Goal: Task Accomplishment & Management: Use online tool/utility

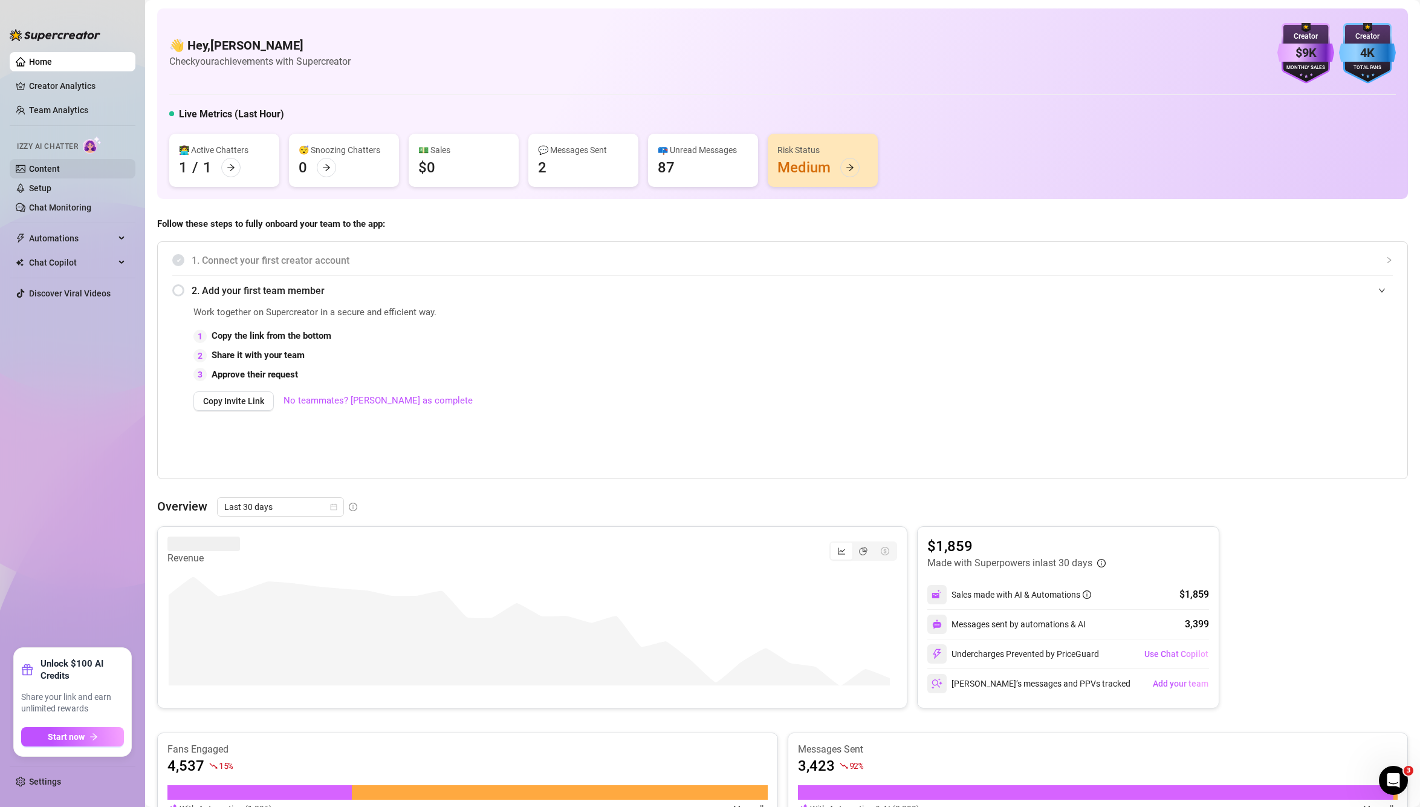
click at [50, 168] on link "Content" at bounding box center [44, 169] width 31 height 10
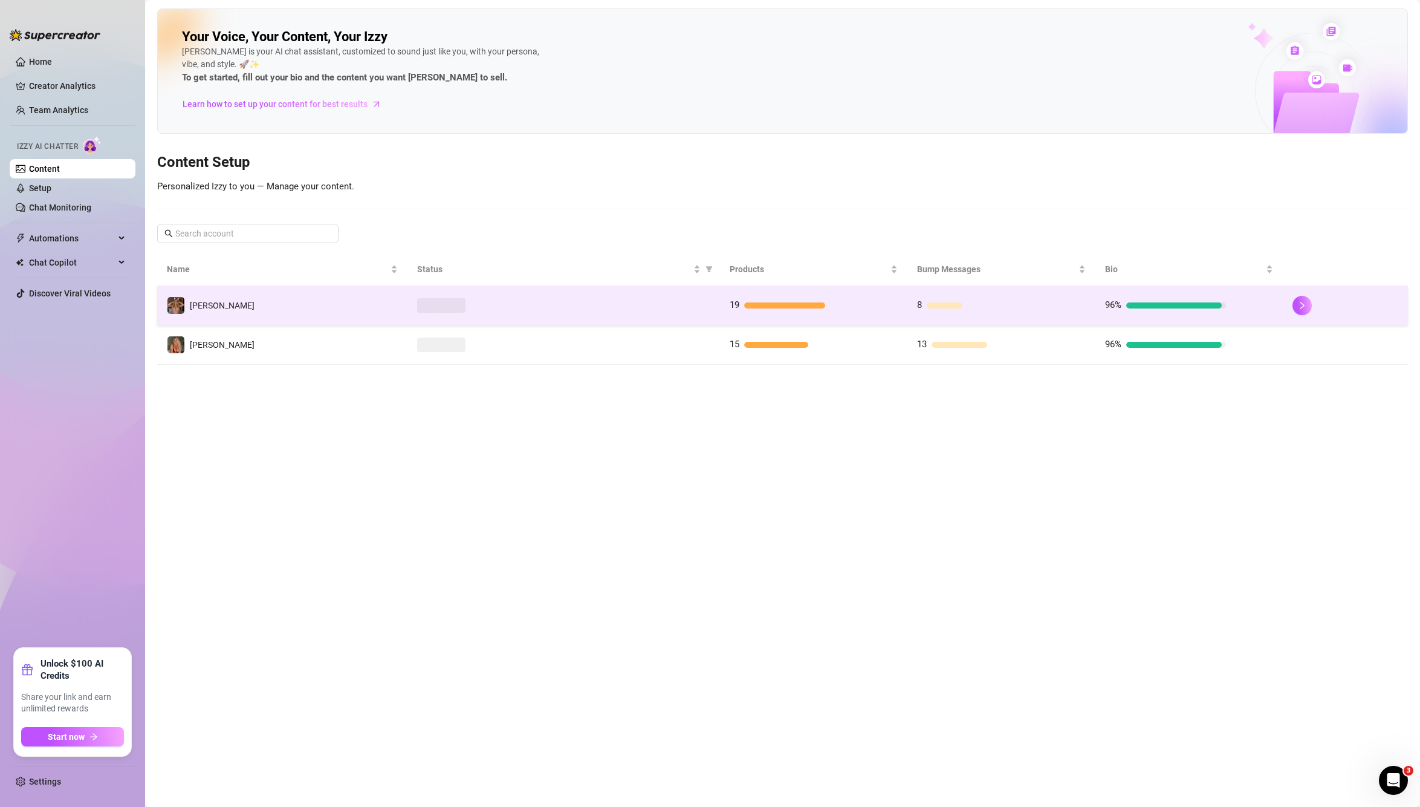
click at [412, 316] on td at bounding box center [564, 305] width 313 height 39
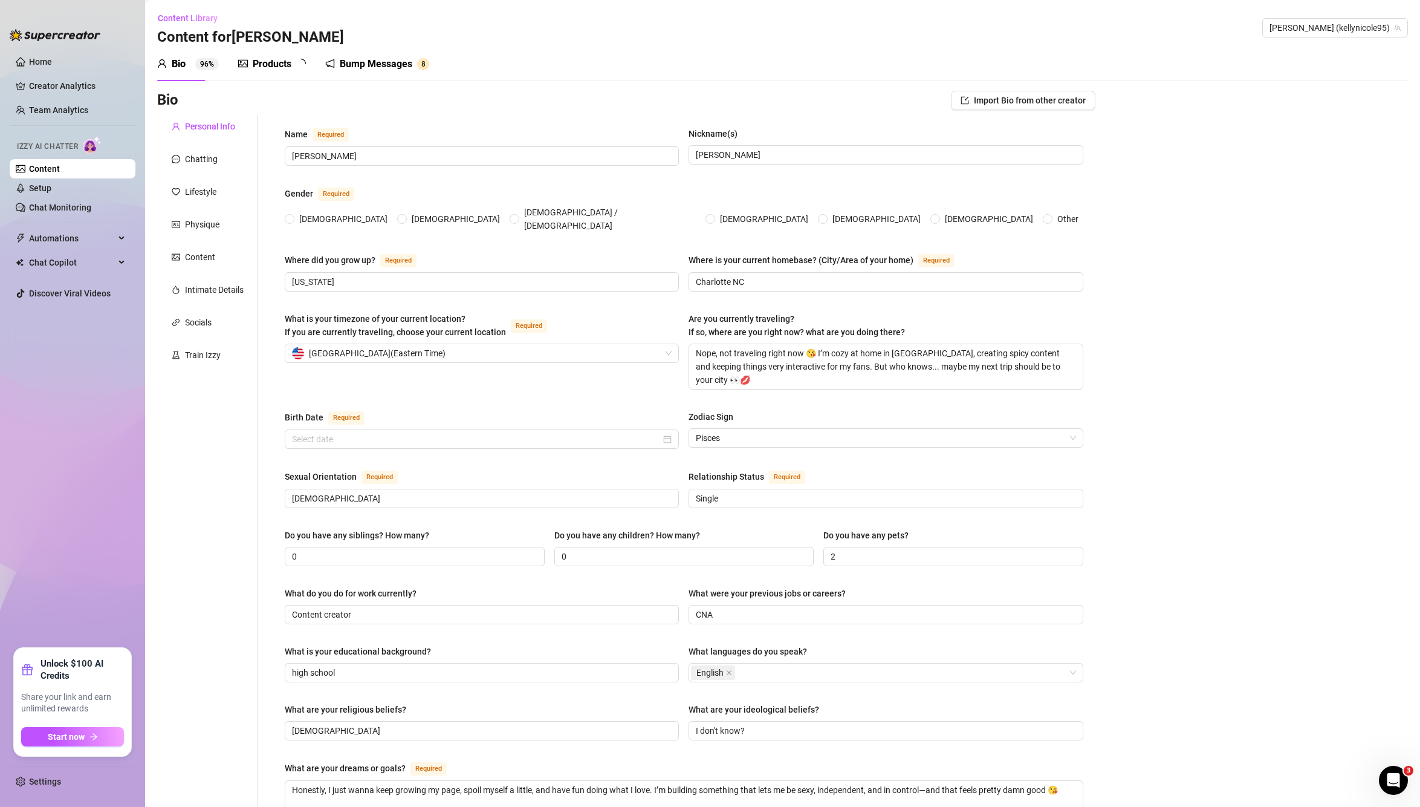
radio input "true"
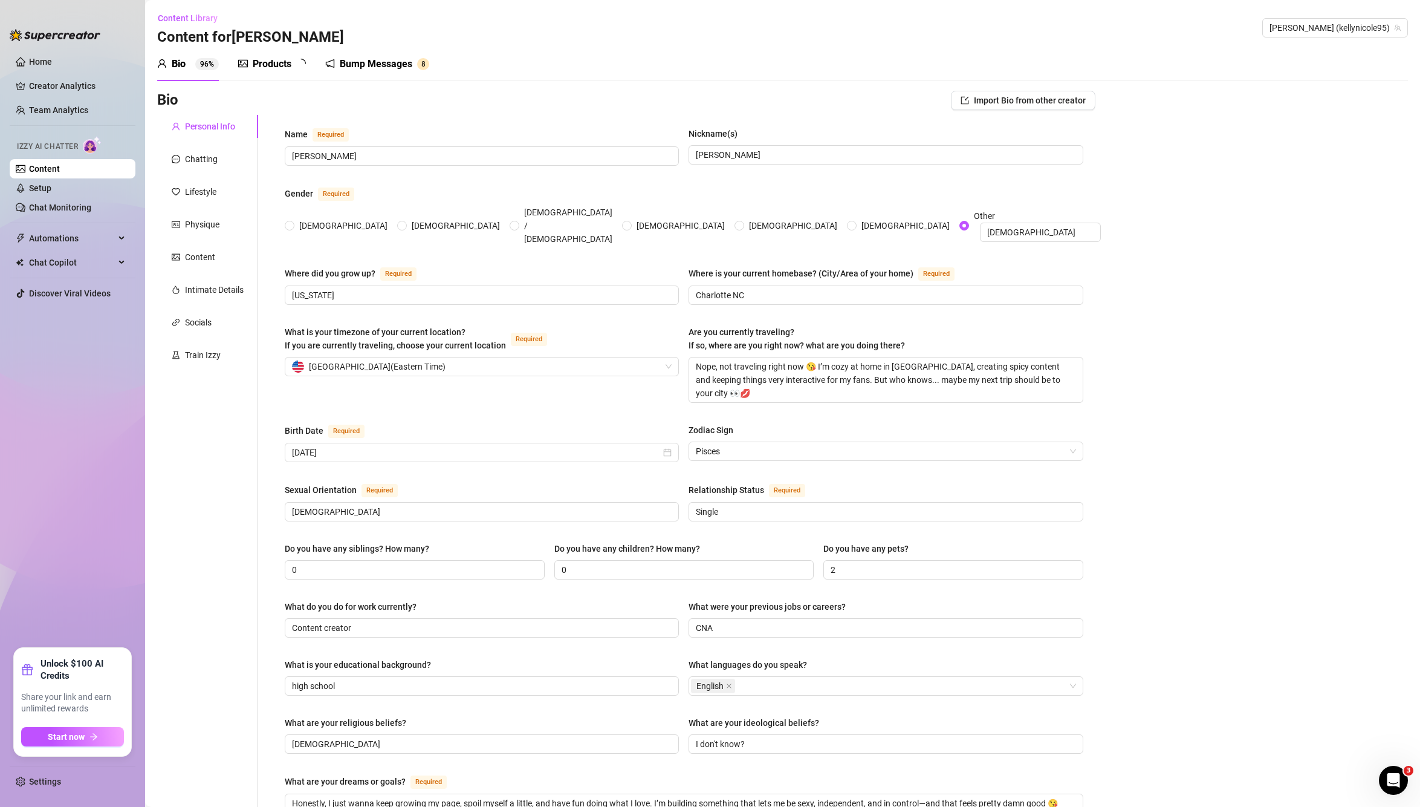
type input "March 3rd, 1995"
click at [44, 208] on link "Chat Monitoring" at bounding box center [60, 208] width 62 height 10
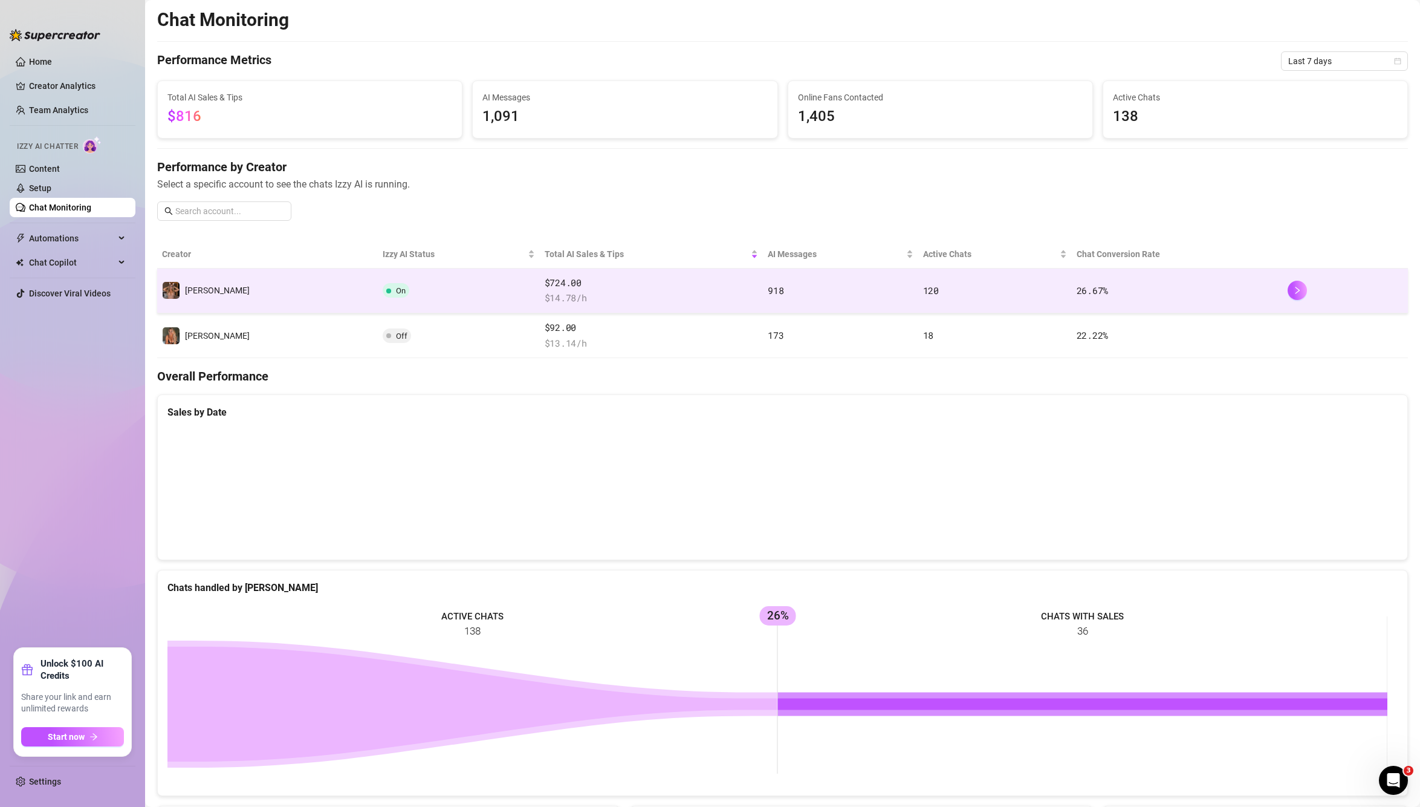
click at [918, 311] on td "120" at bounding box center [995, 290] width 154 height 45
